Goal: Find contact information: Find contact information

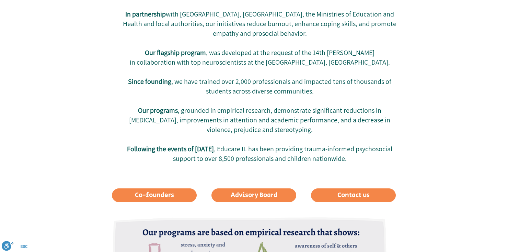
scroll to position [266, 0]
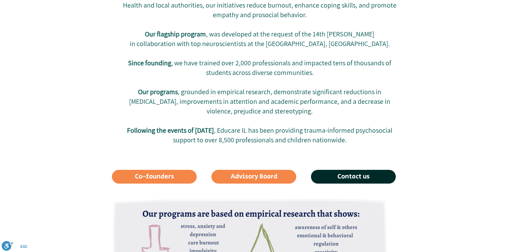
click at [349, 175] on span "Contact us" at bounding box center [354, 176] width 32 height 9
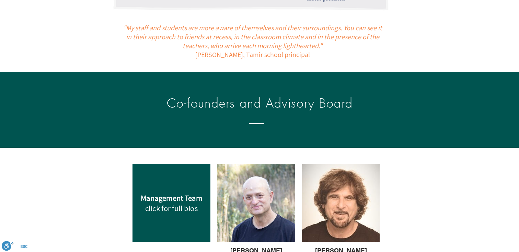
scroll to position [611, 0]
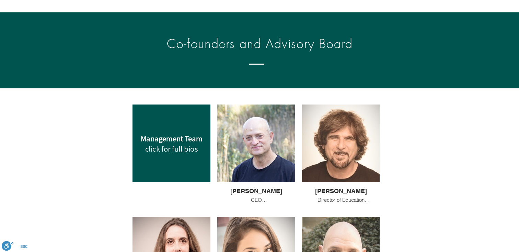
click at [265, 189] on span "[PERSON_NAME]" at bounding box center [256, 190] width 52 height 7
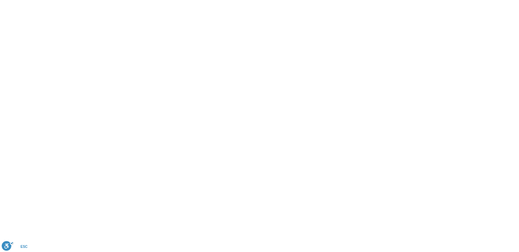
scroll to position [0, 0]
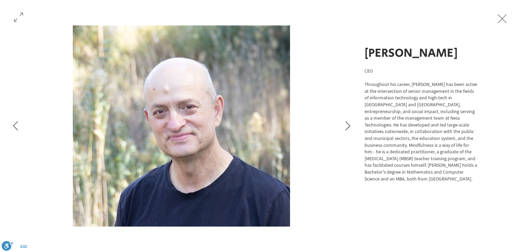
click at [407, 55] on h1 "[PERSON_NAME]" at bounding box center [421, 53] width 113 height 17
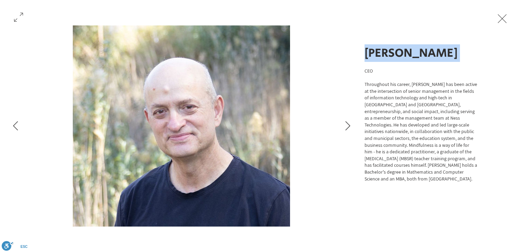
click at [407, 55] on h1 "[PERSON_NAME]" at bounding box center [421, 53] width 113 height 17
copy h1 "[PERSON_NAME]"
click at [503, 22] on button "Exit expand mode" at bounding box center [502, 17] width 13 height 15
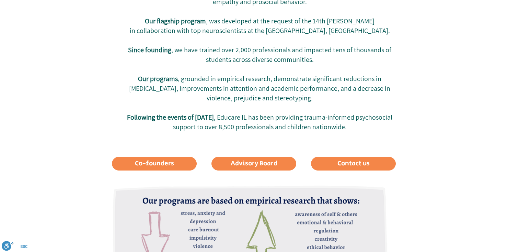
scroll to position [289, 0]
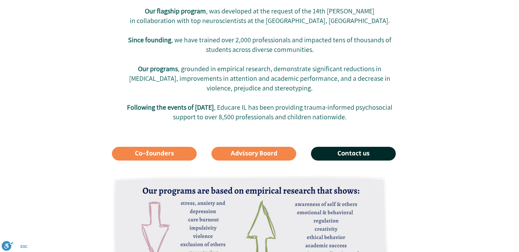
click at [345, 154] on span "Contact us" at bounding box center [354, 153] width 32 height 9
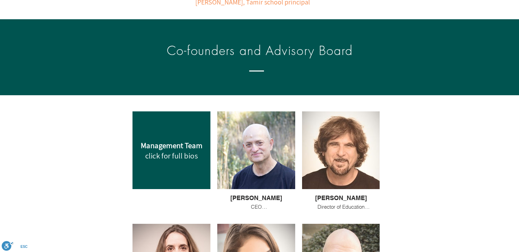
scroll to position [639, 0]
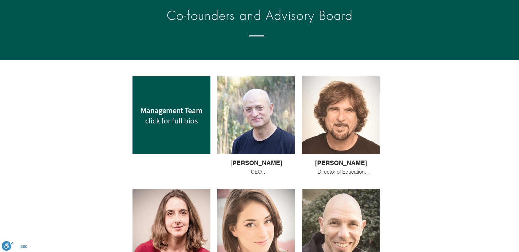
click at [176, 106] on div at bounding box center [172, 115] width 78 height 78
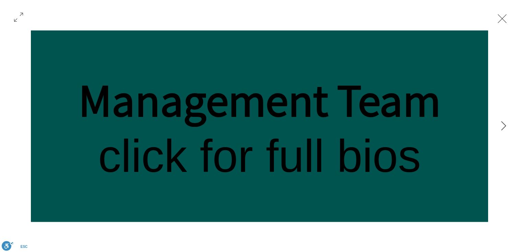
click at [500, 17] on button "Exit expand mode" at bounding box center [502, 17] width 13 height 15
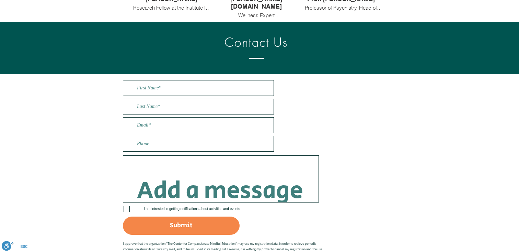
scroll to position [1288, 0]
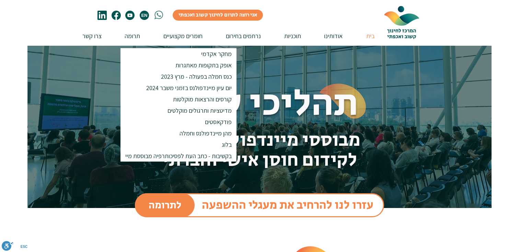
click at [147, 18] on span "EN" at bounding box center [144, 15] width 9 height 9
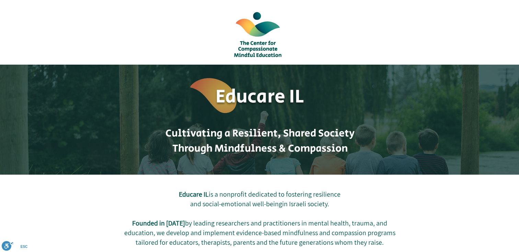
click at [250, 96] on span "Educare IL" at bounding box center [260, 96] width 89 height 27
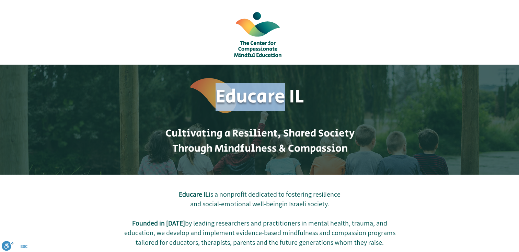
click at [250, 96] on span "Educare IL" at bounding box center [260, 96] width 89 height 27
copy div "Educare IL"
